Goal: Check status: Check status

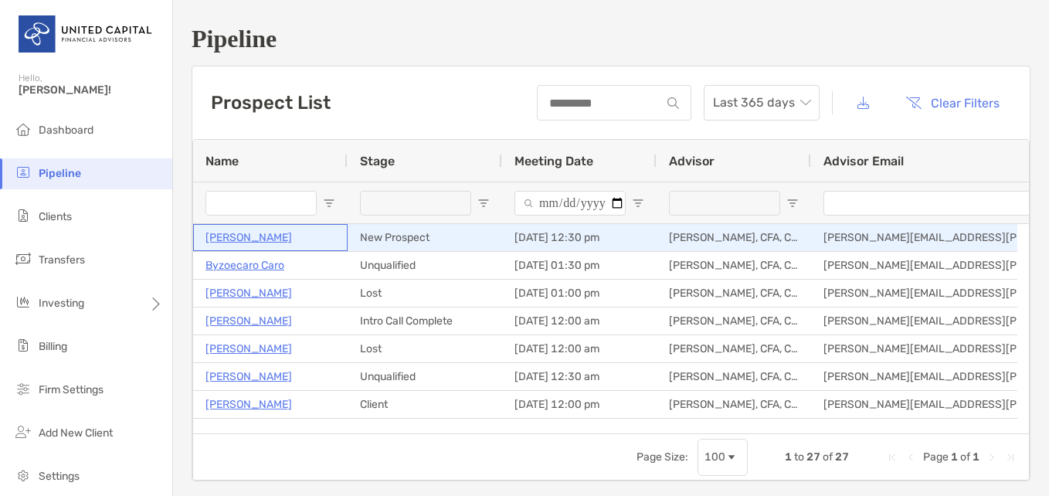
click at [229, 239] on p "[PERSON_NAME]" at bounding box center [248, 237] width 86 height 19
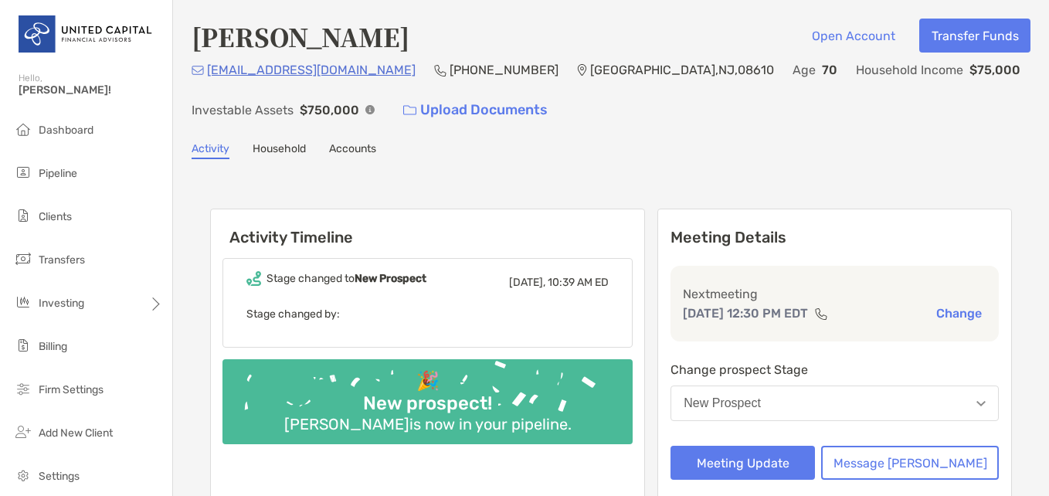
click at [299, 151] on link "Household" at bounding box center [279, 150] width 53 height 17
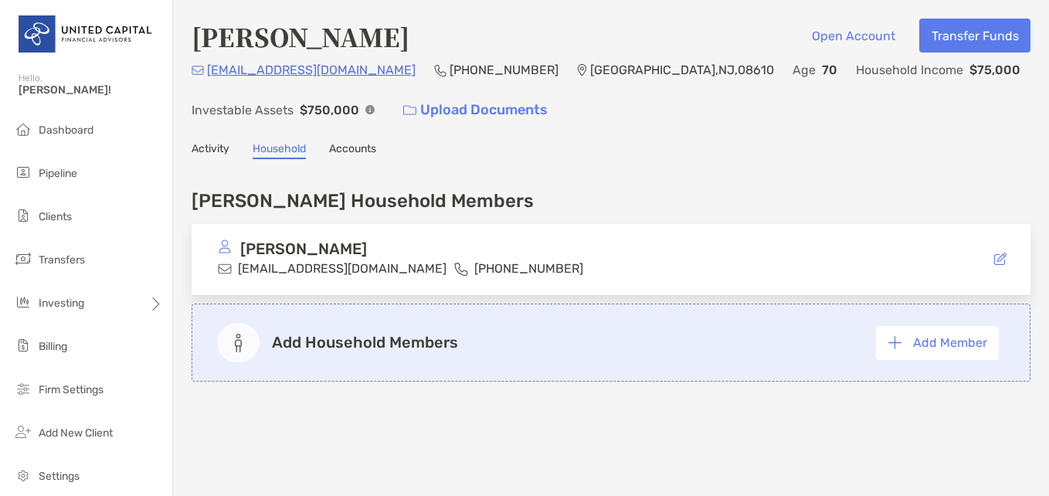
click at [206, 150] on link "Activity" at bounding box center [211, 150] width 38 height 17
